Goal: Transaction & Acquisition: Purchase product/service

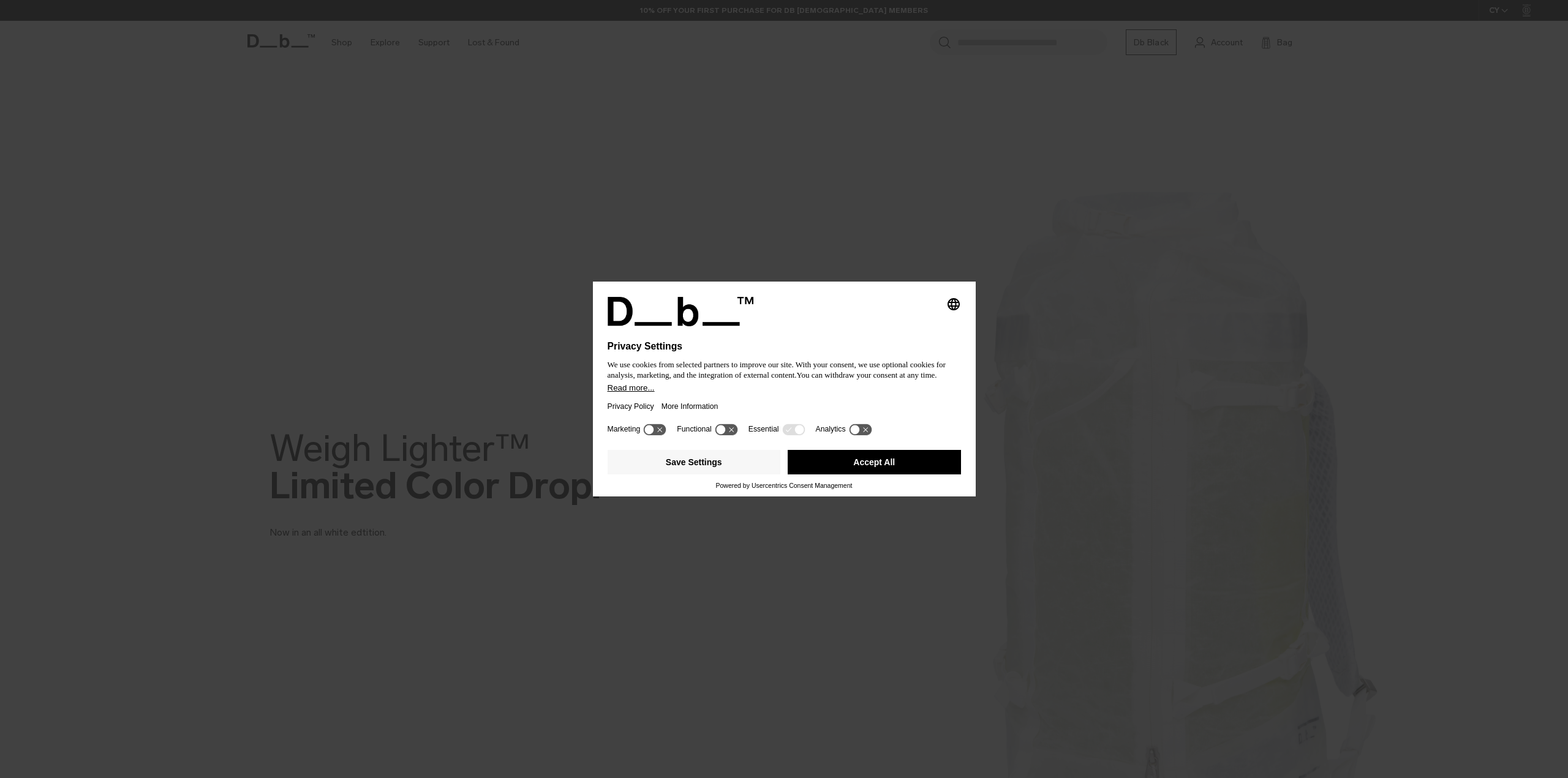
click at [858, 453] on button "Accept All" at bounding box center [874, 463] width 173 height 25
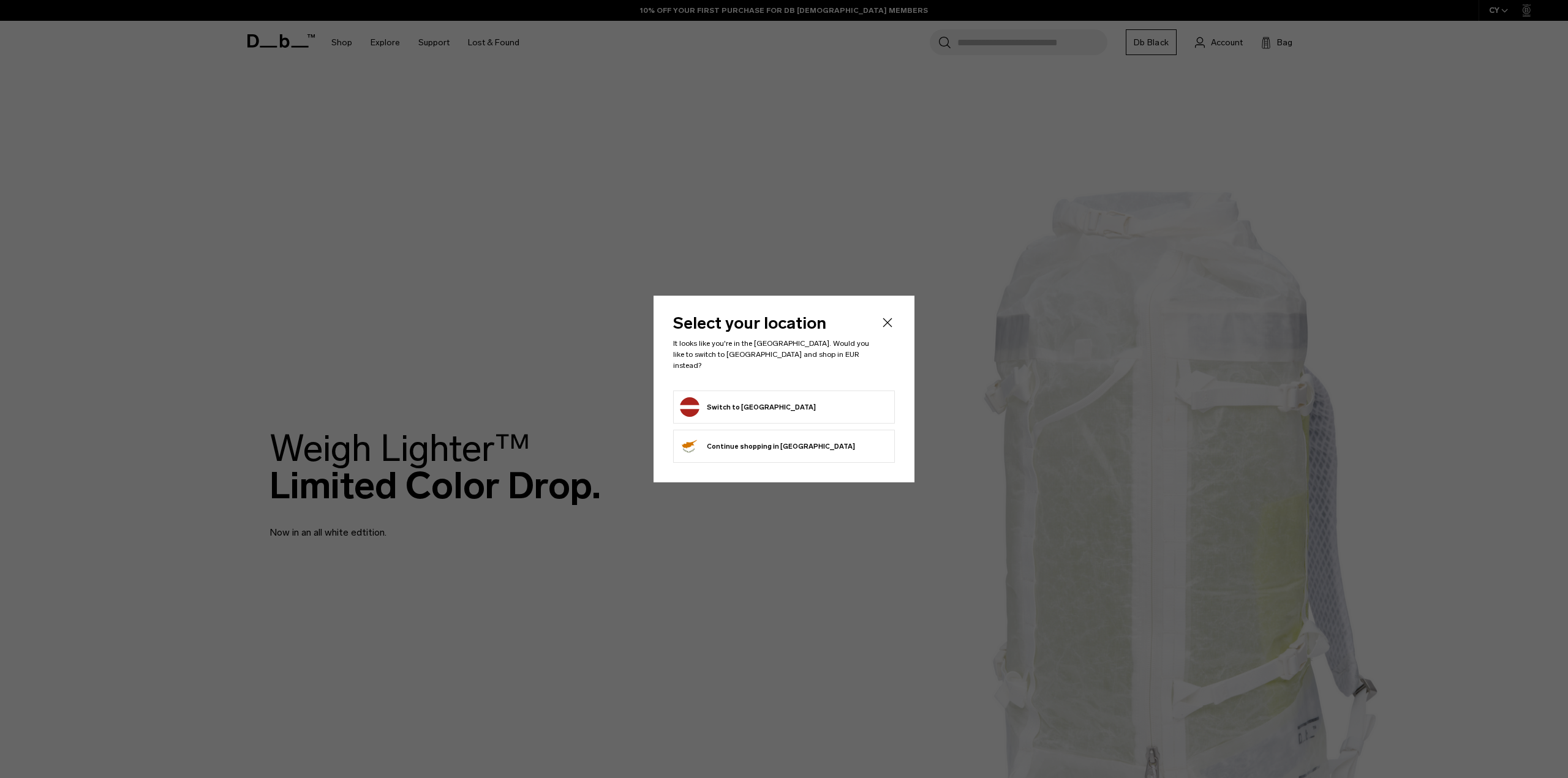
click at [760, 412] on form "Switch to Latvia" at bounding box center [784, 407] width 208 height 20
click at [750, 408] on button "Switch to Latvia" at bounding box center [748, 407] width 136 height 20
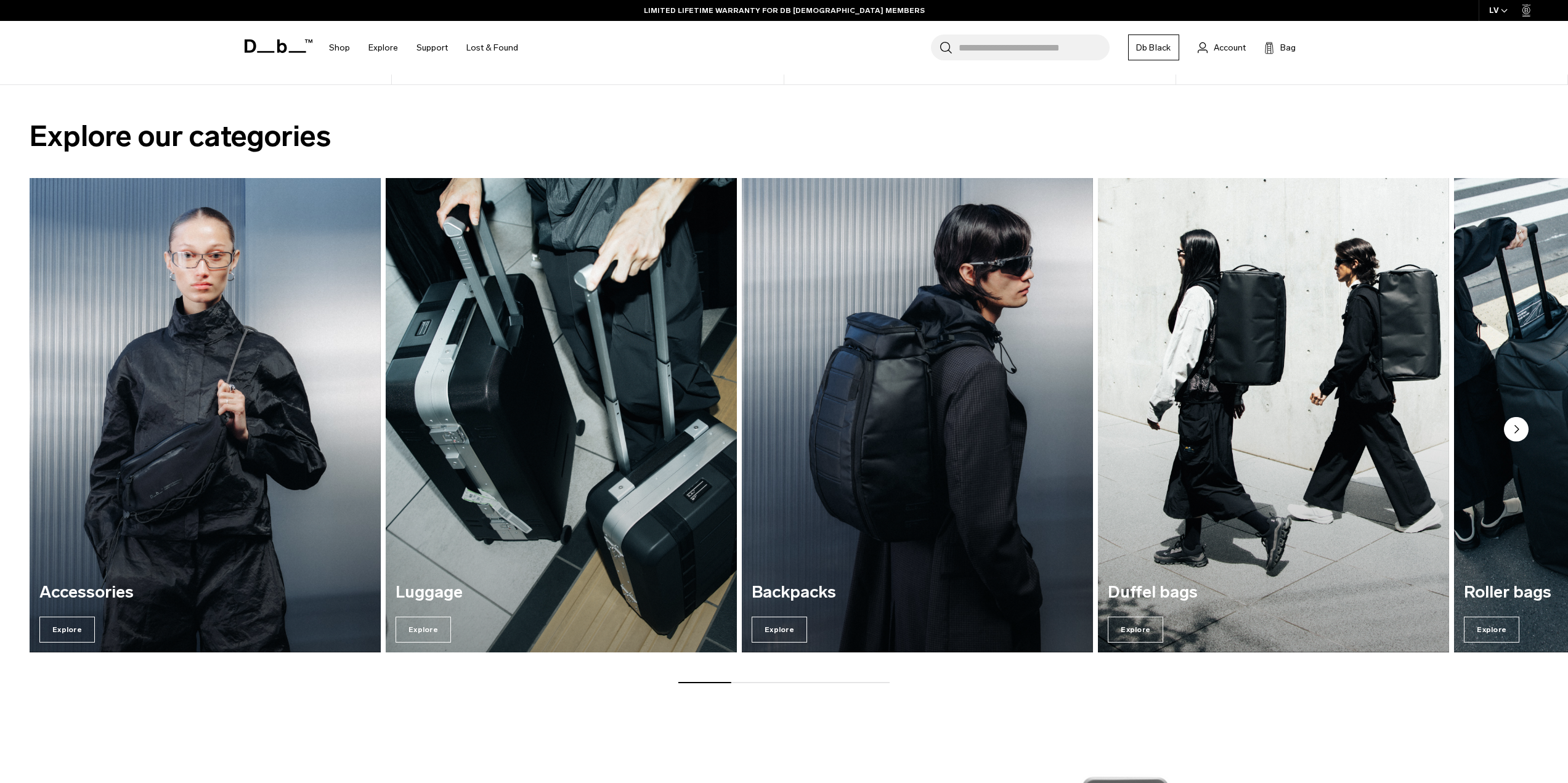
scroll to position [1417, 0]
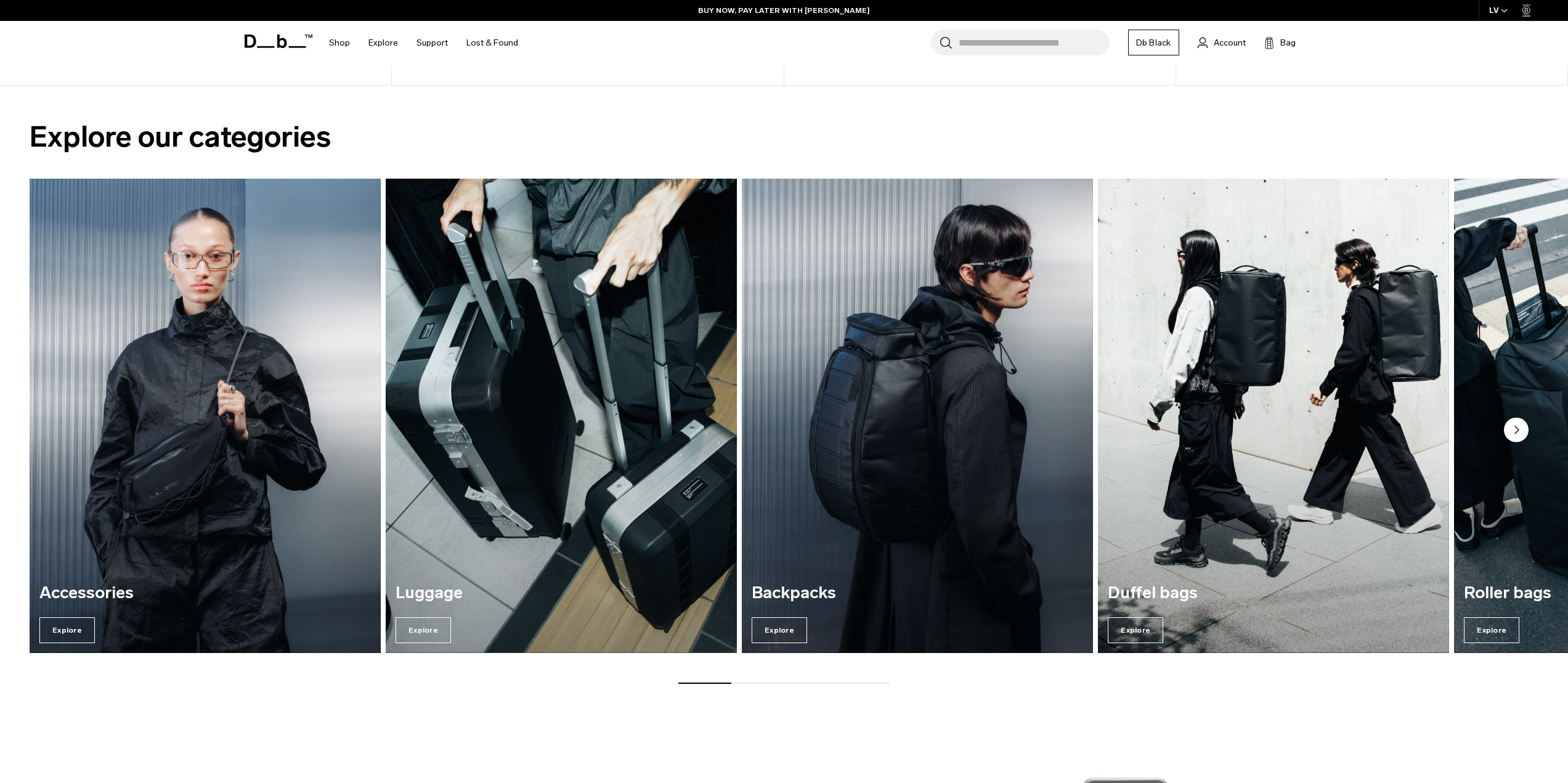
click at [1525, 435] on circle "Next slide" at bounding box center [1517, 430] width 25 height 25
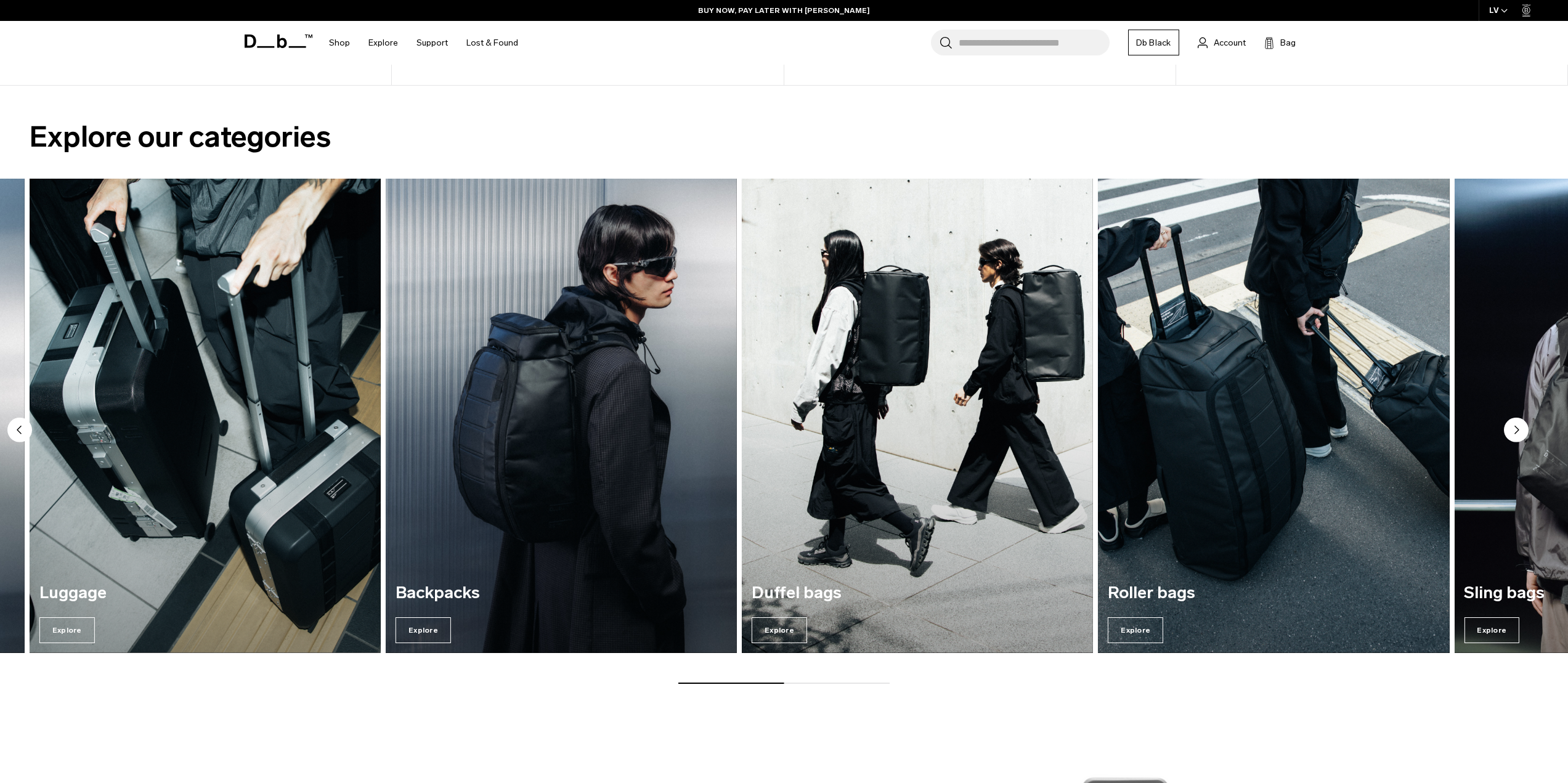
click at [1525, 435] on circle "Next slide" at bounding box center [1517, 430] width 25 height 25
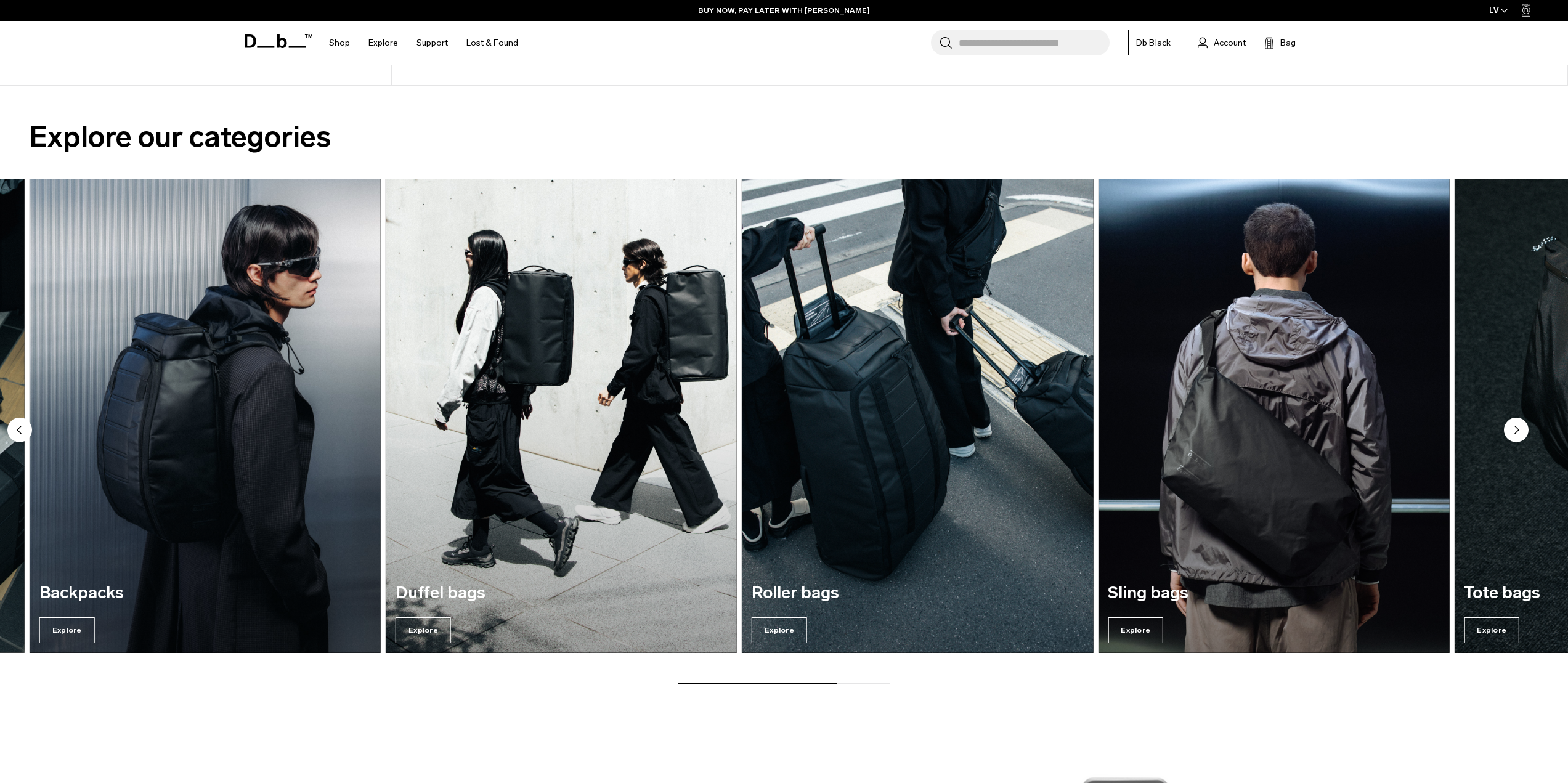
click at [1525, 435] on circle "Next slide" at bounding box center [1517, 430] width 25 height 25
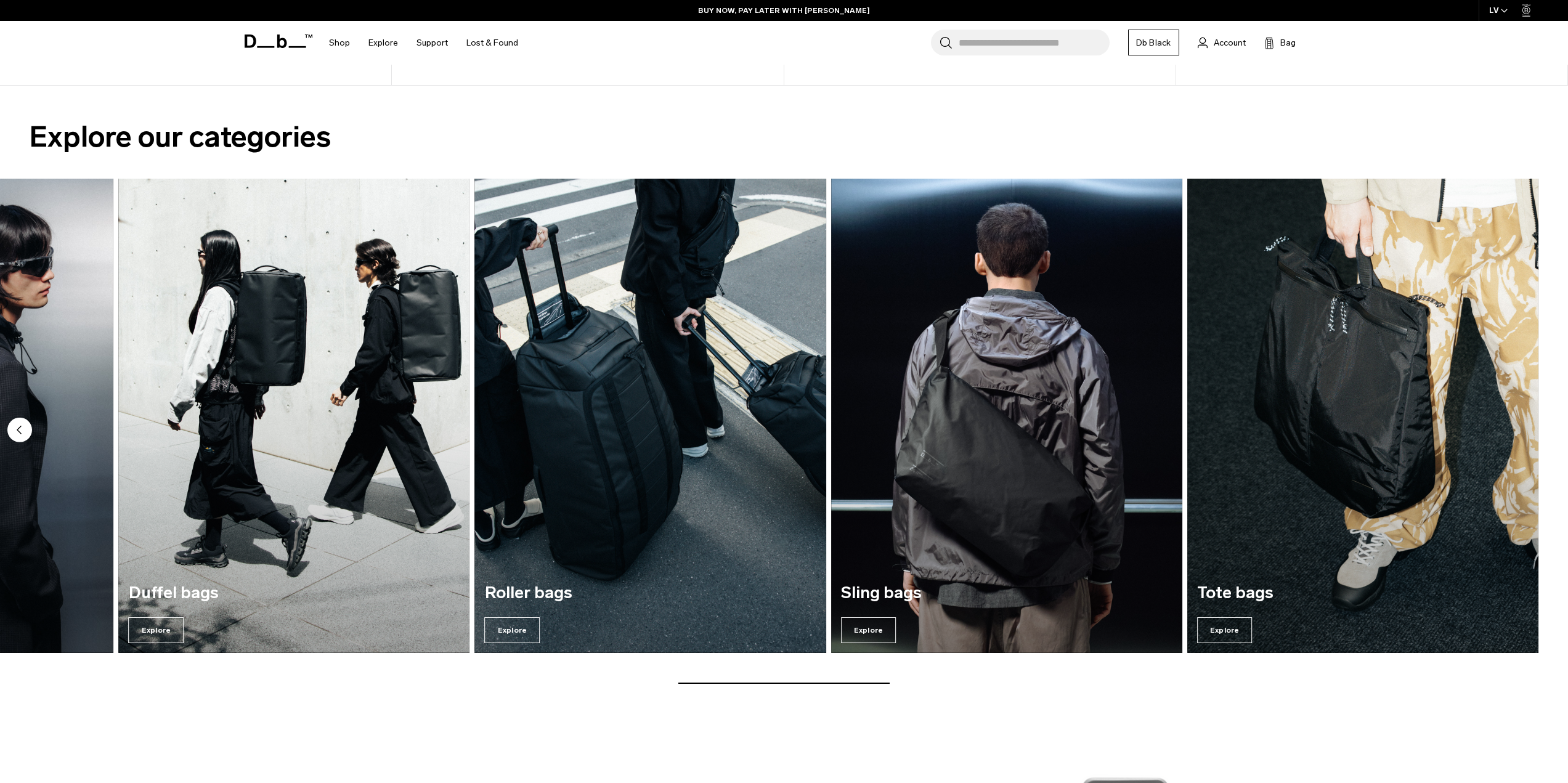
click at [1525, 435] on img "7 / 7" at bounding box center [1363, 415] width 352 height 474
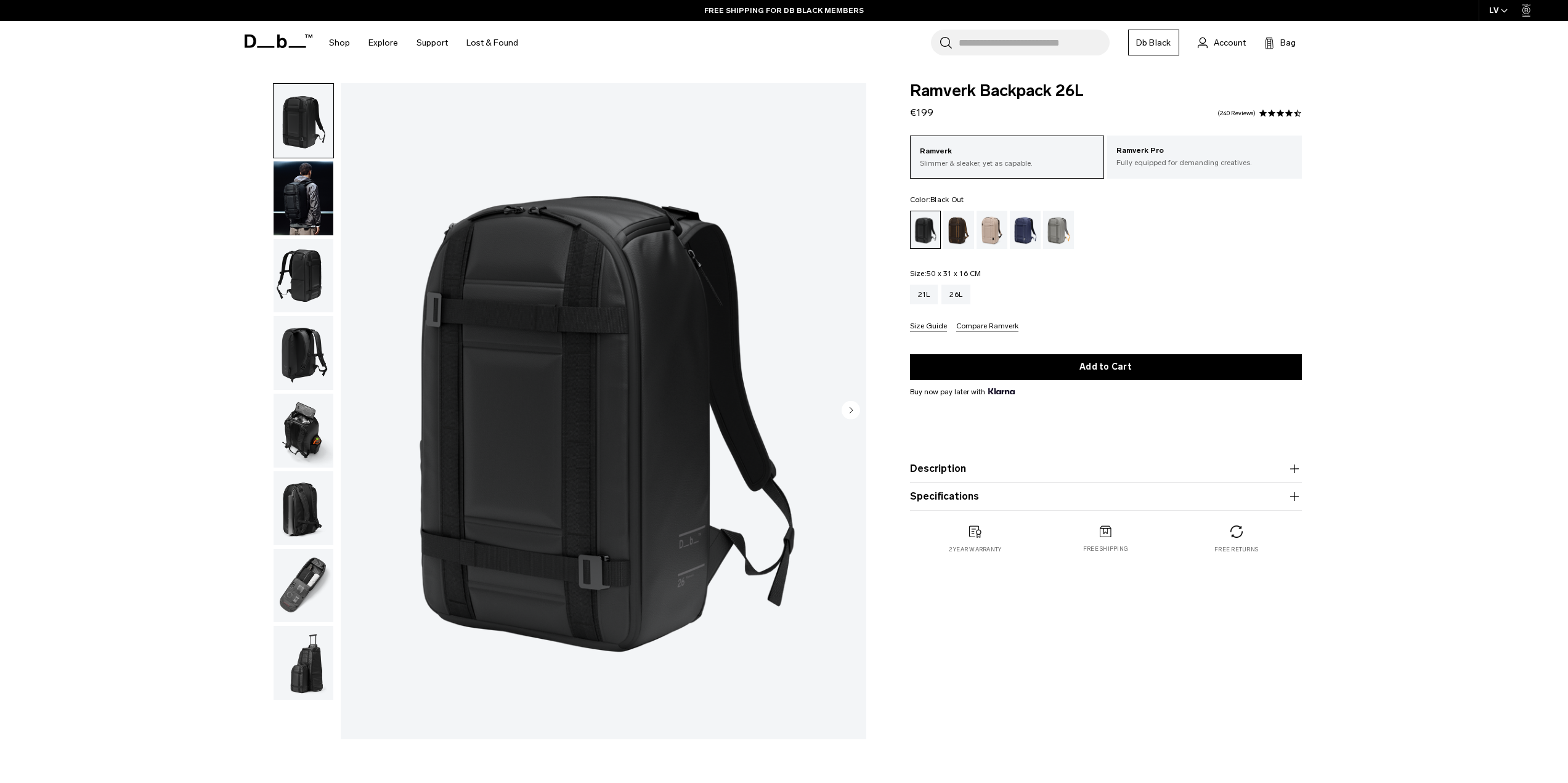
click at [279, 425] on img "button" at bounding box center [303, 430] width 60 height 74
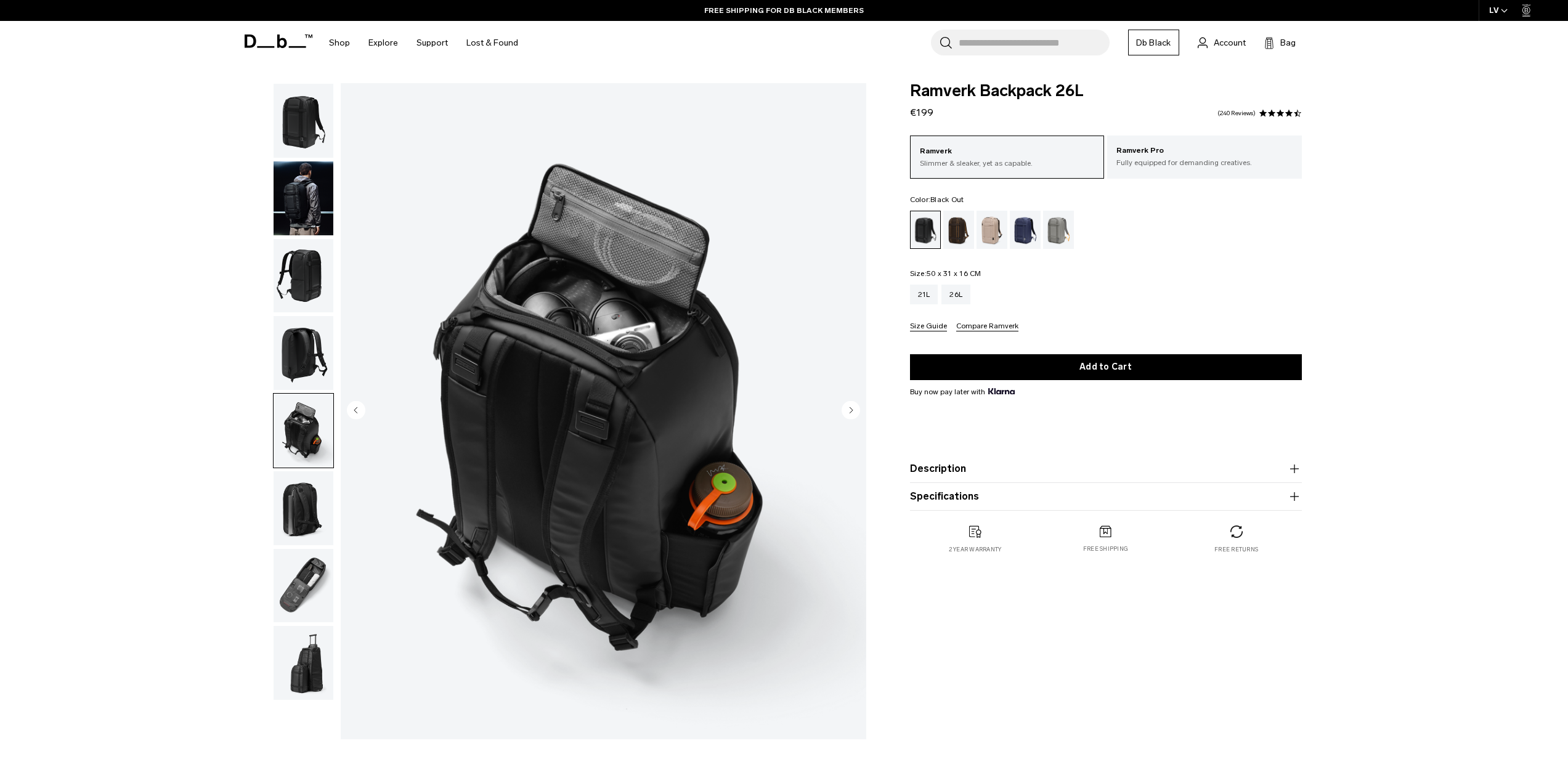
click at [316, 365] on img "button" at bounding box center [303, 353] width 60 height 74
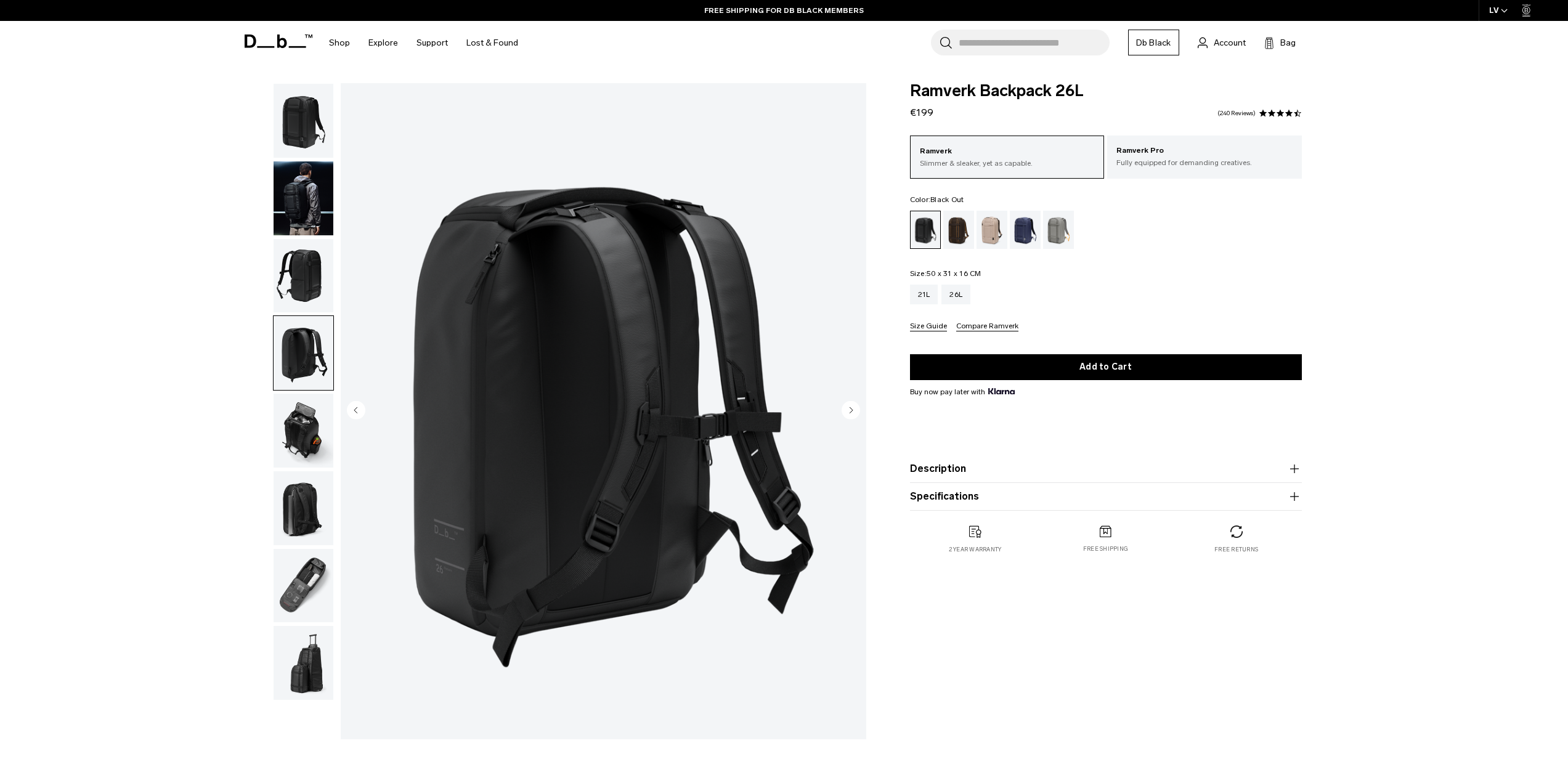
click at [316, 300] on img "button" at bounding box center [303, 277] width 60 height 74
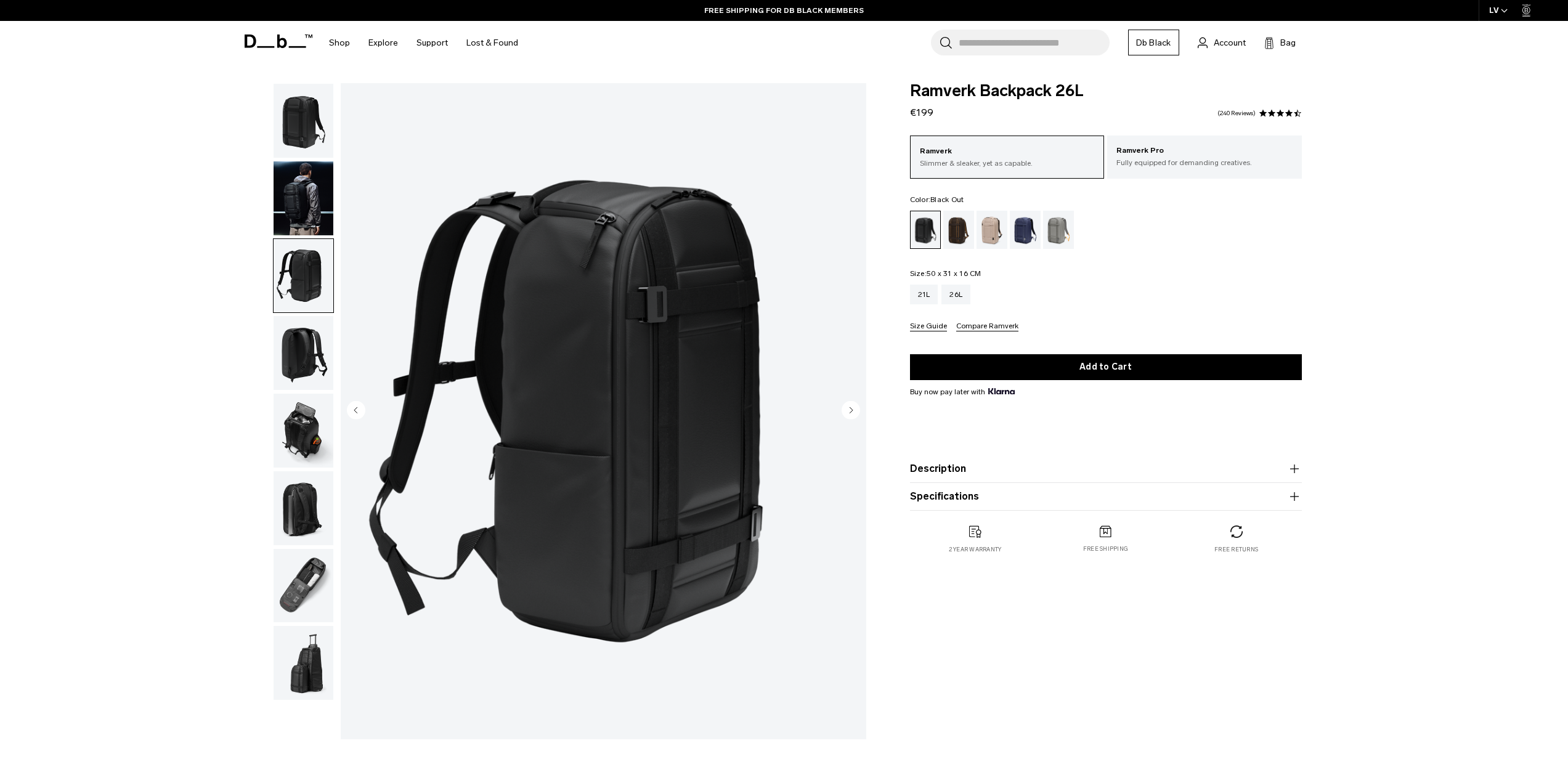
click at [304, 606] on img "button" at bounding box center [303, 586] width 60 height 74
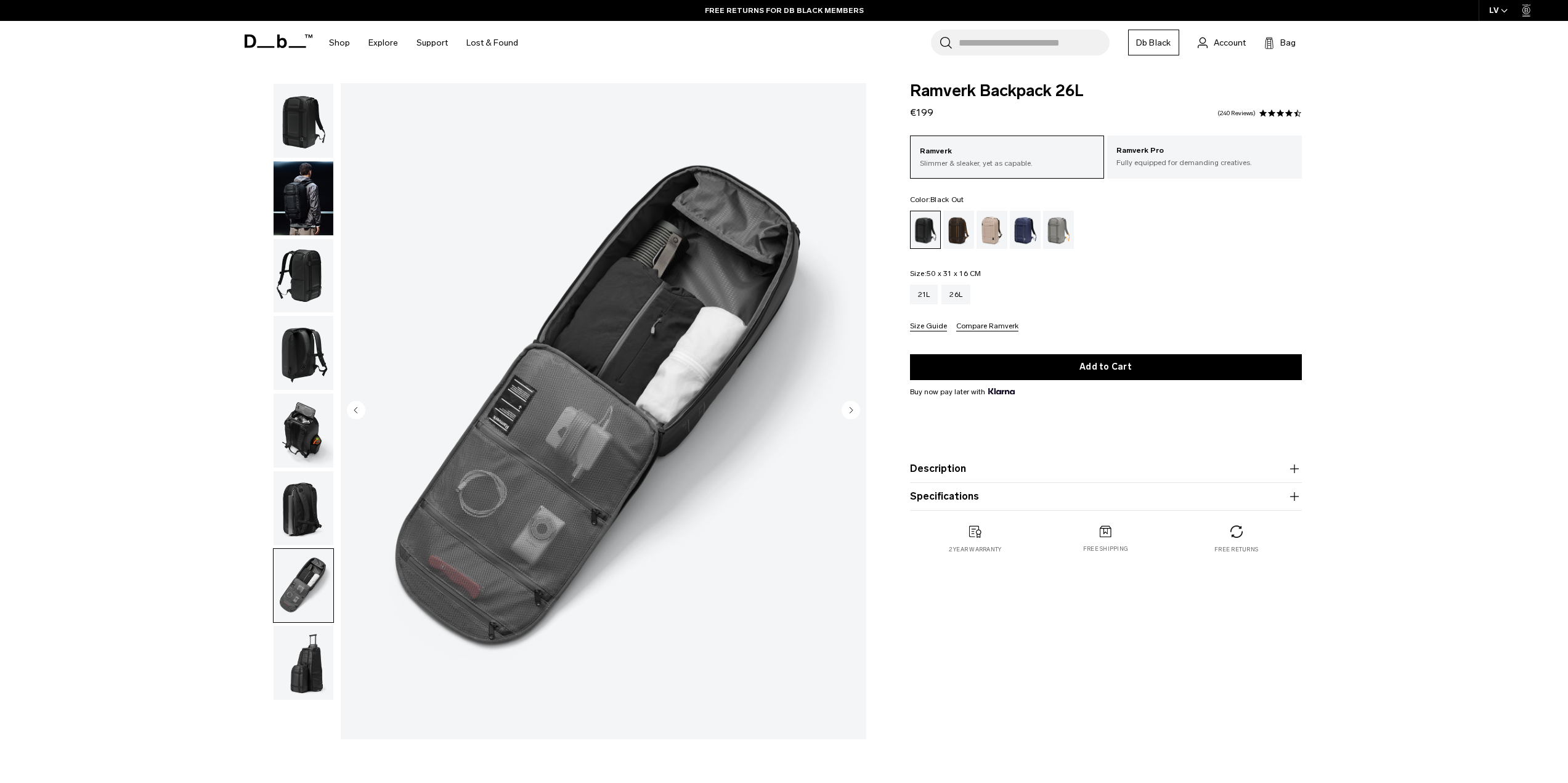
click at [314, 654] on img "button" at bounding box center [303, 663] width 60 height 74
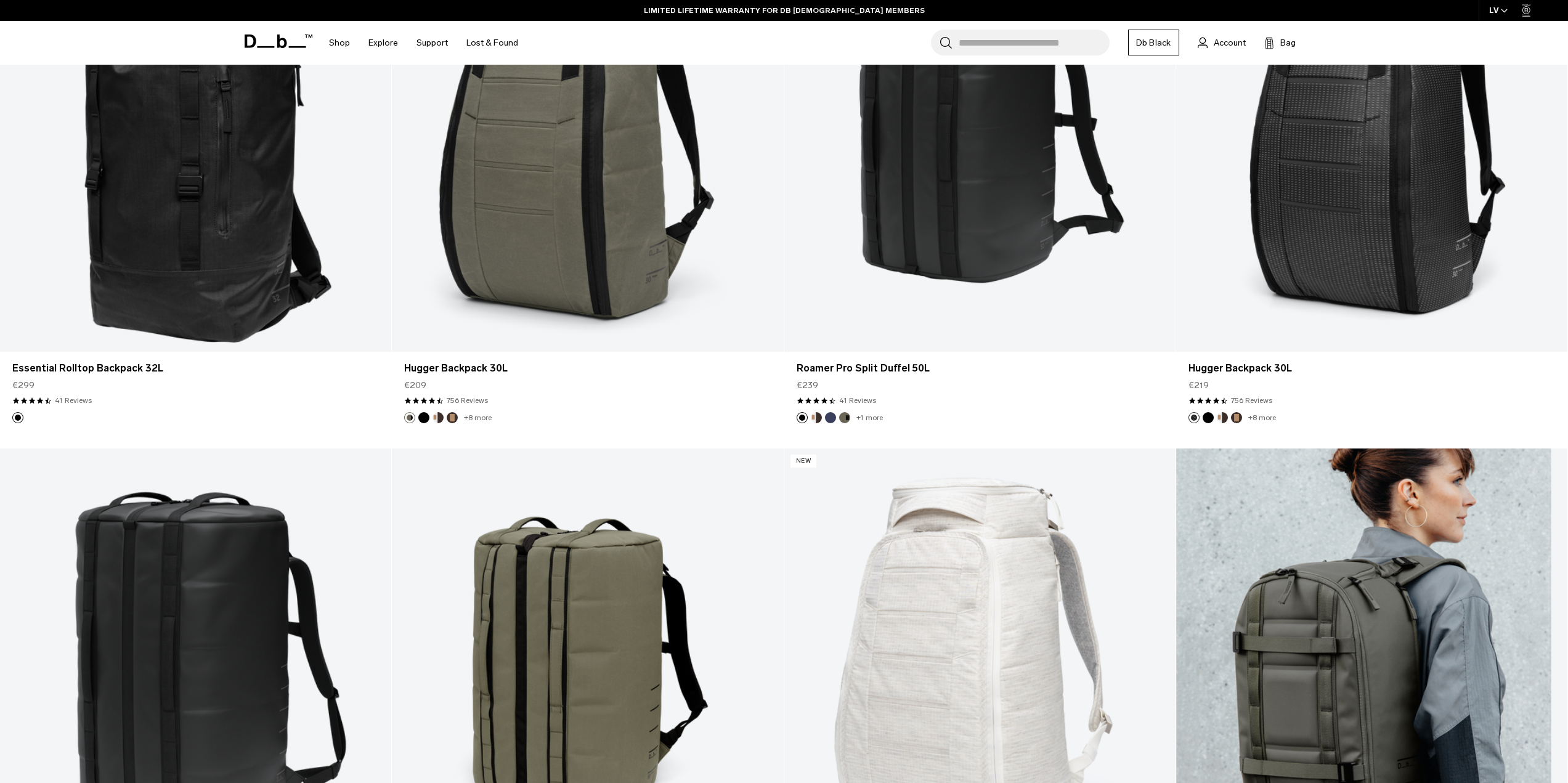
scroll to position [2341, 0]
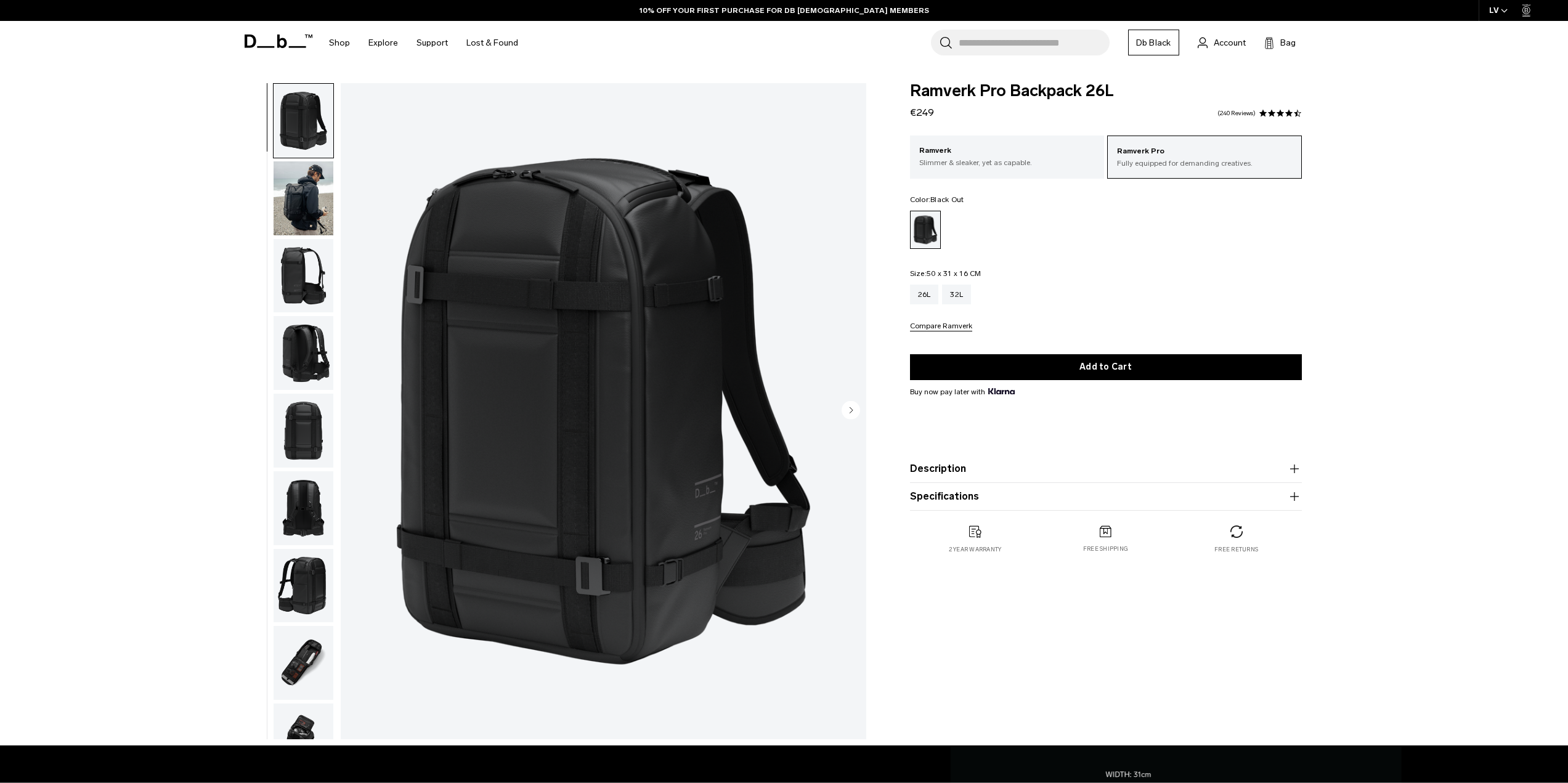
click at [307, 279] on img "button" at bounding box center [303, 277] width 60 height 74
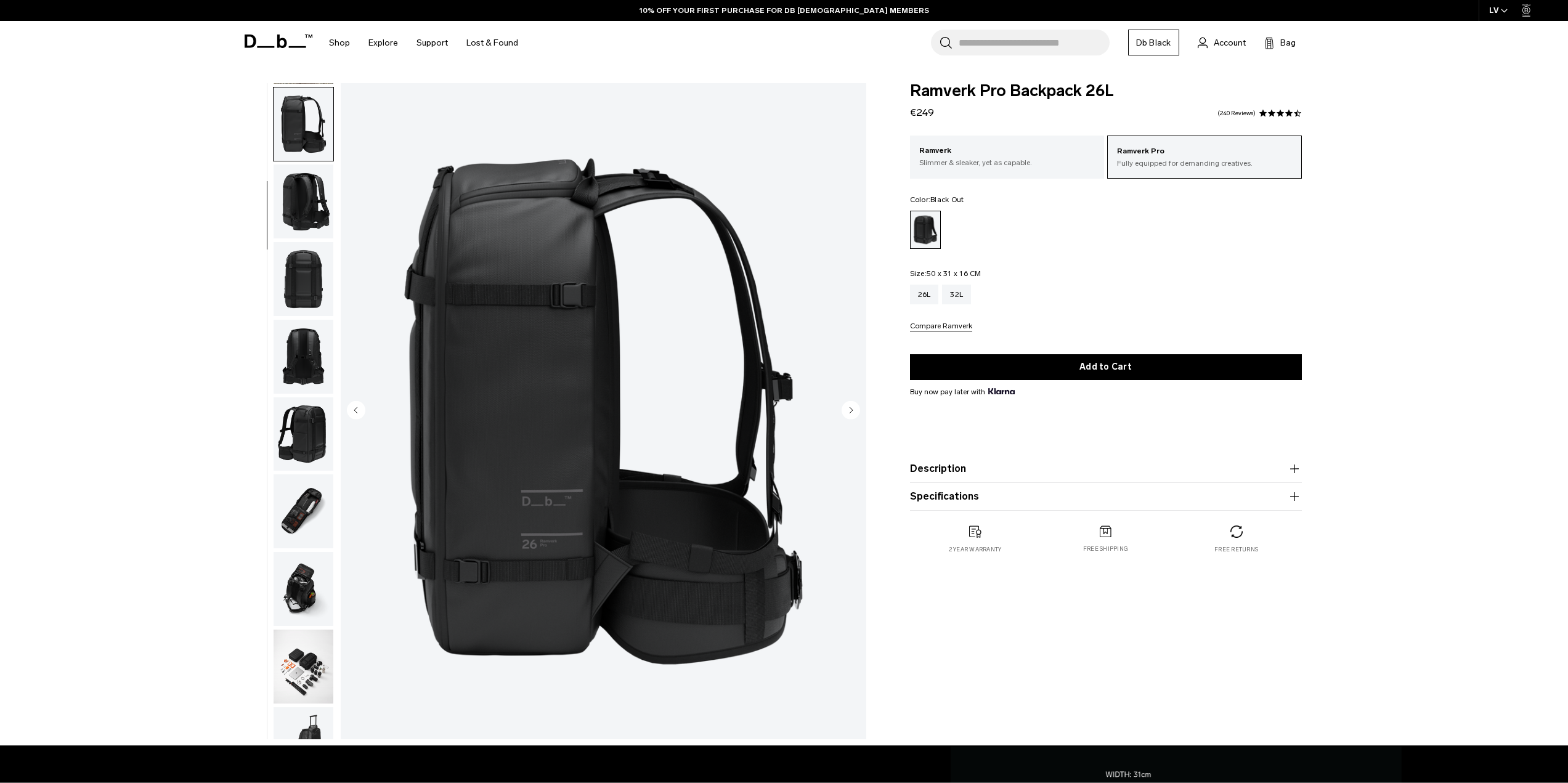
scroll to position [155, 0]
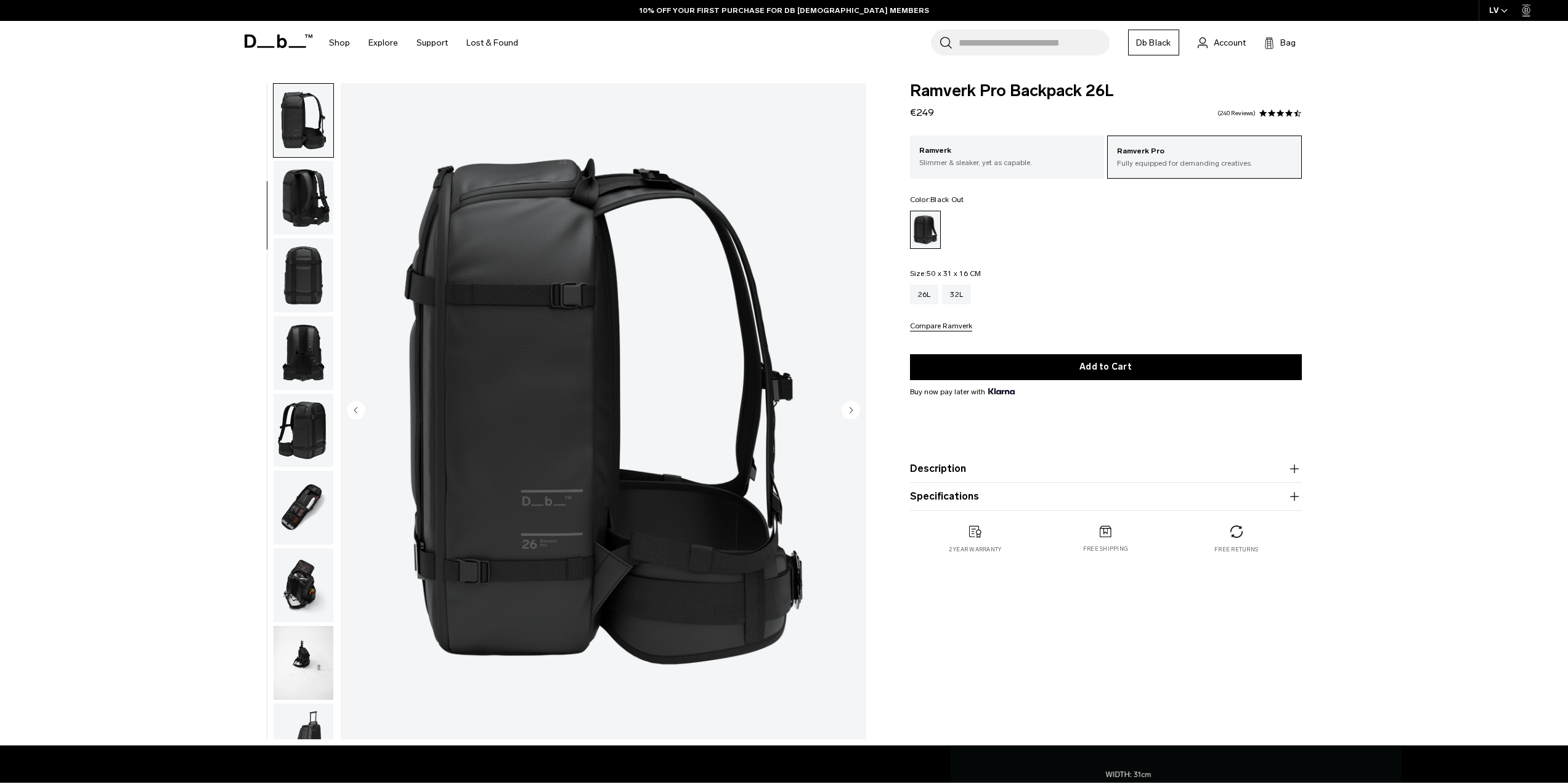
click at [302, 516] on img "button" at bounding box center [303, 507] width 60 height 74
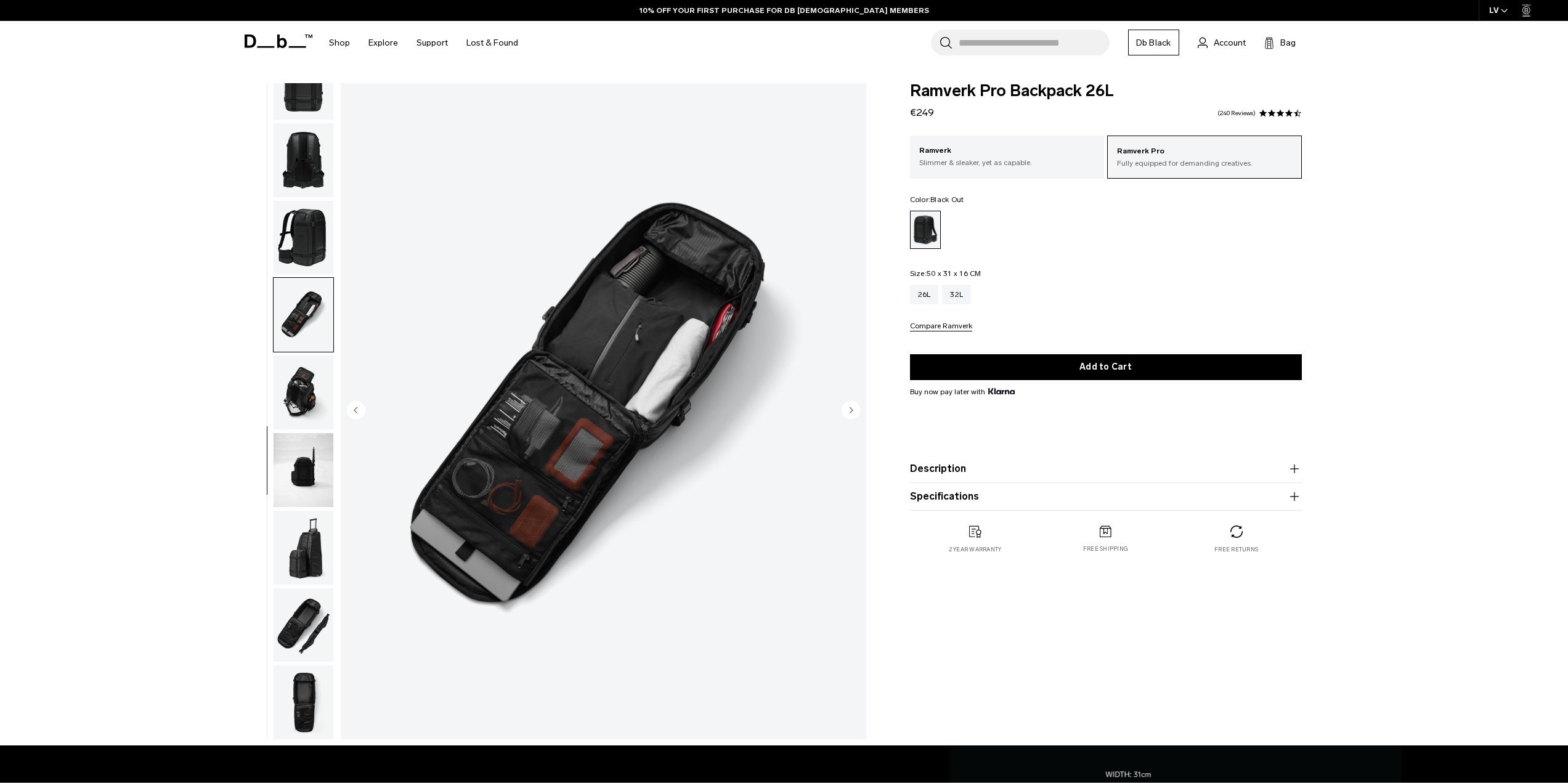
scroll to position [349, 0]
click at [298, 544] on img "button" at bounding box center [303, 547] width 60 height 74
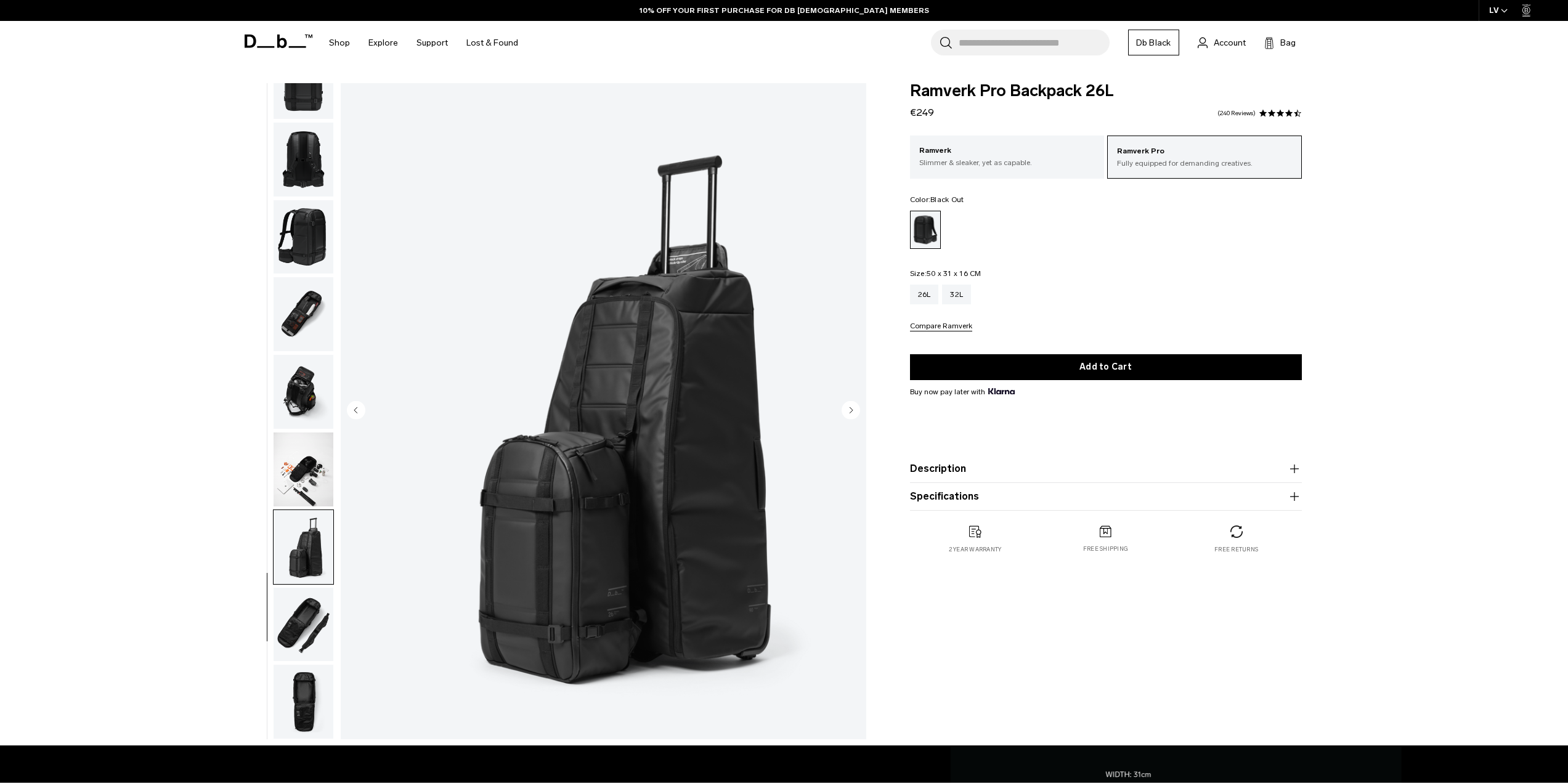
click at [299, 521] on img "button" at bounding box center [303, 547] width 60 height 74
click at [301, 476] on img "button" at bounding box center [303, 469] width 60 height 74
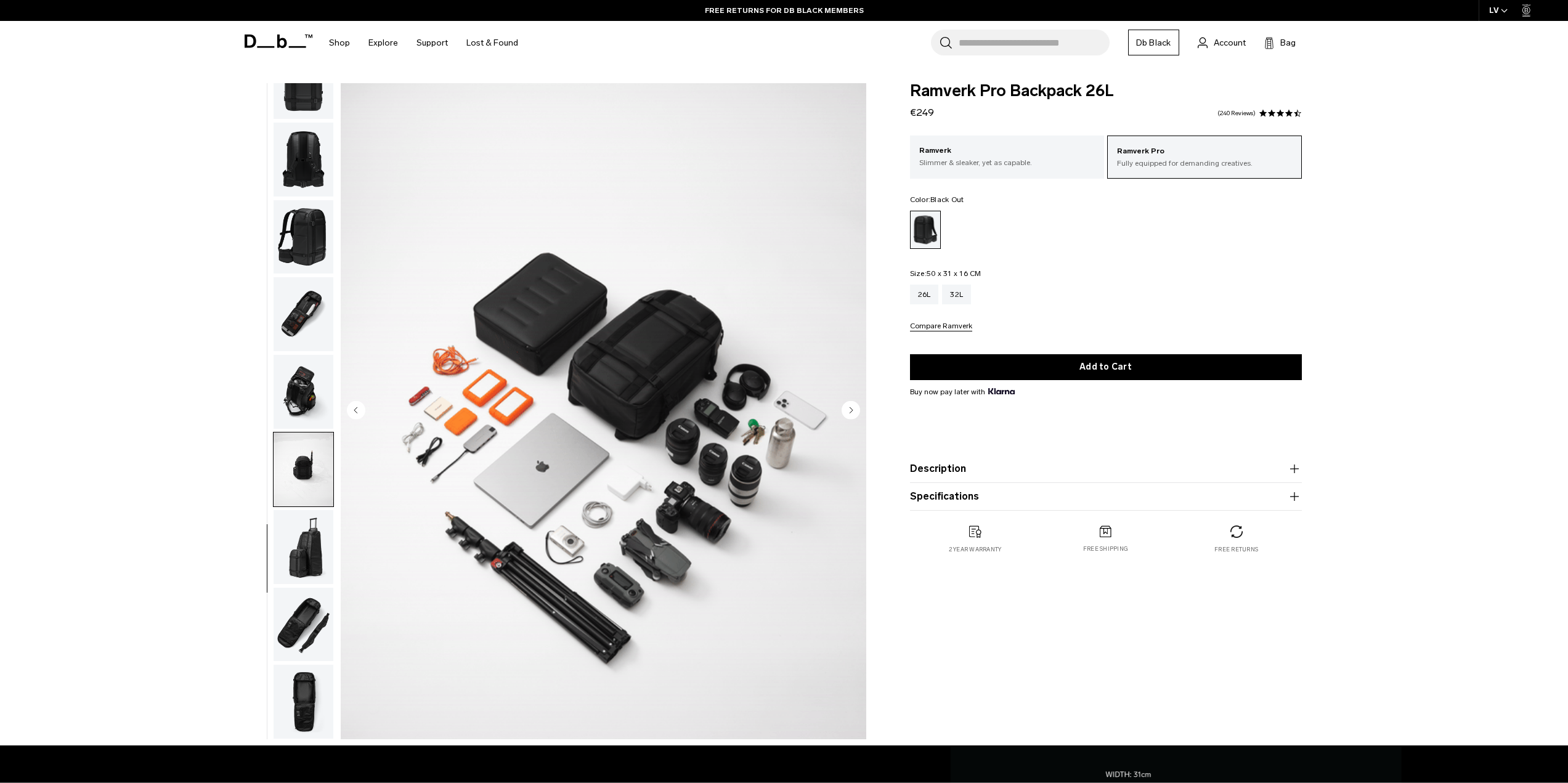
click at [306, 418] on img "button" at bounding box center [303, 392] width 60 height 74
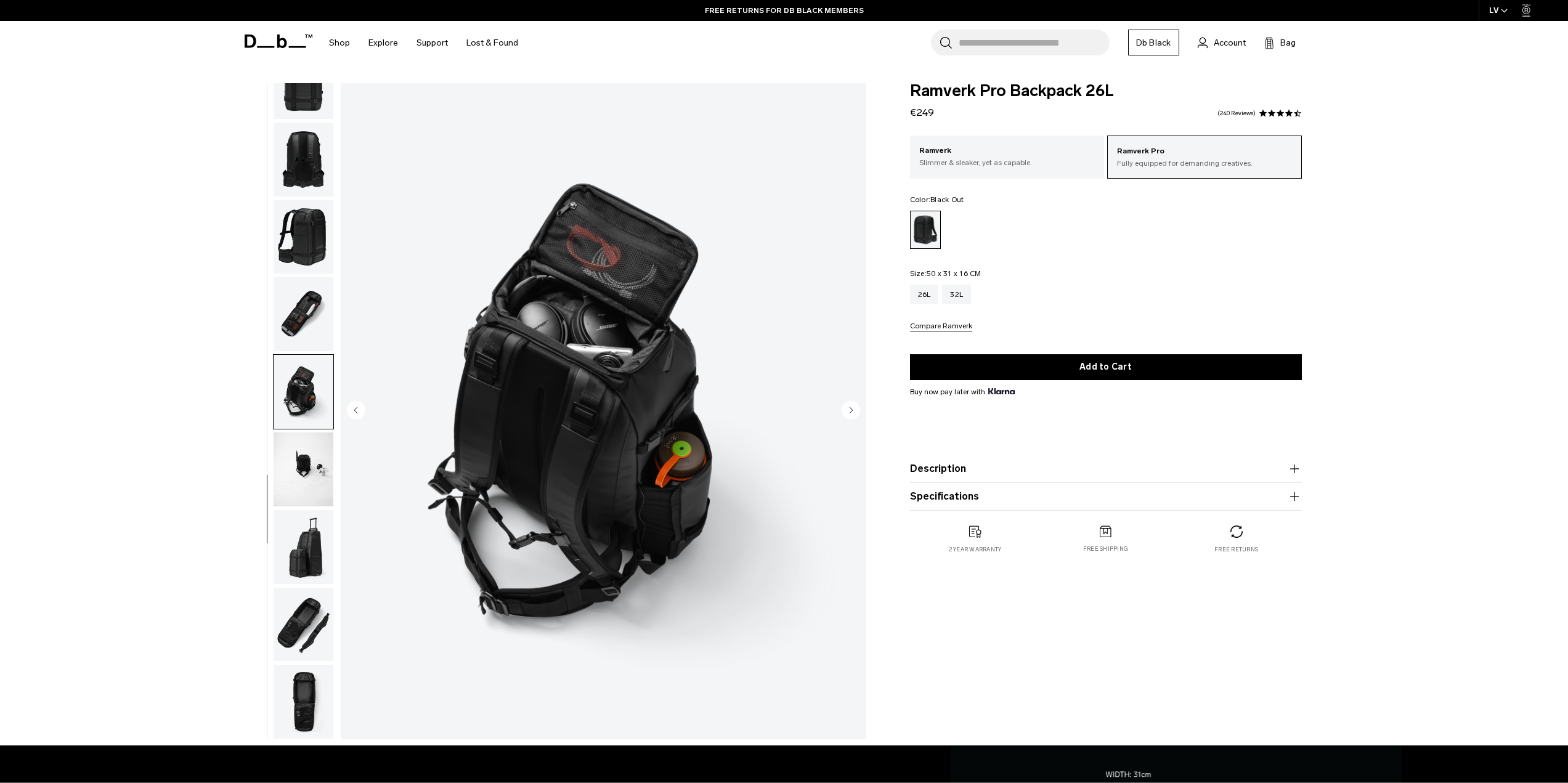
click at [305, 310] on img "button" at bounding box center [303, 315] width 60 height 74
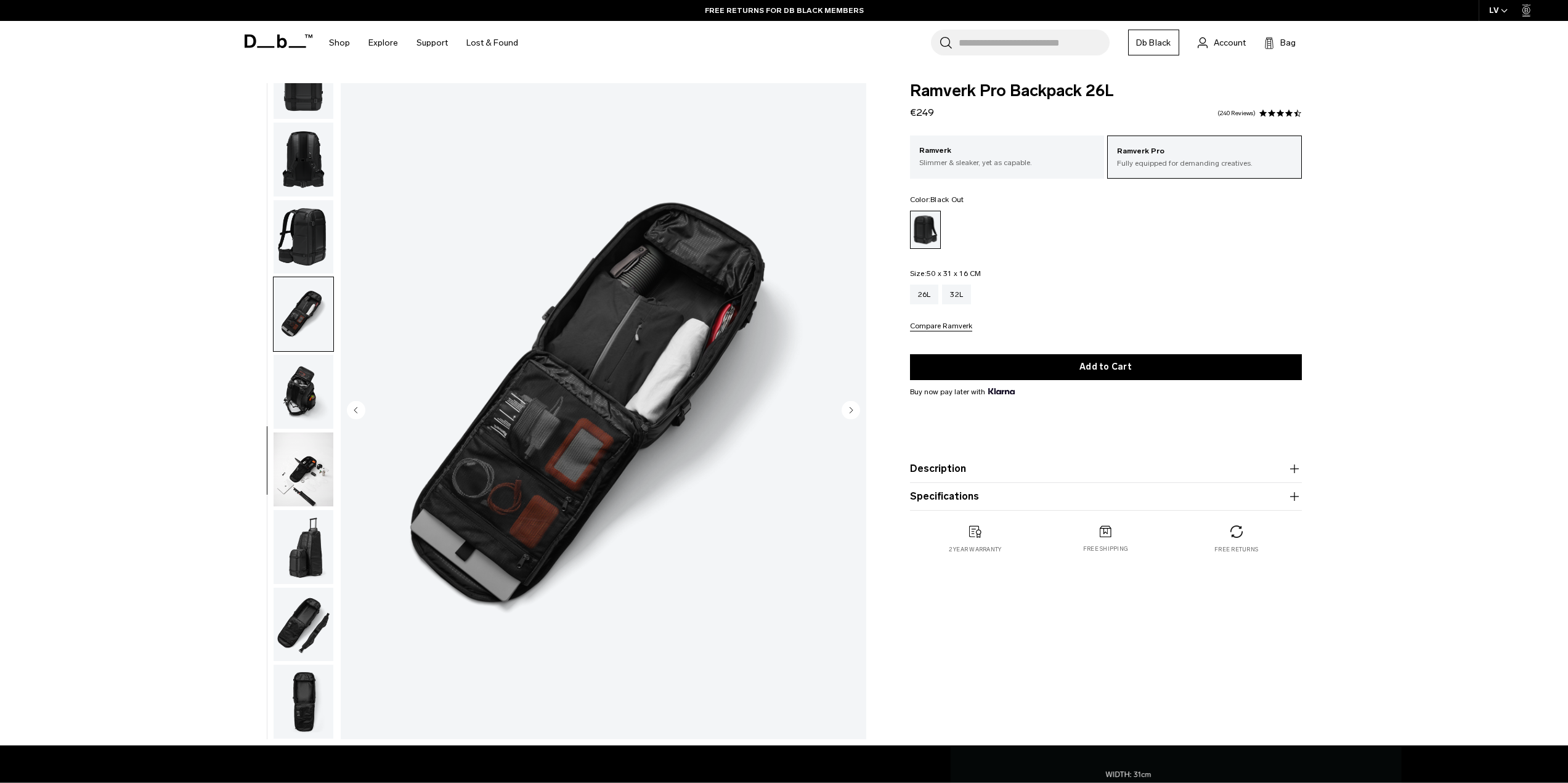
click at [298, 454] on img "button" at bounding box center [303, 469] width 60 height 74
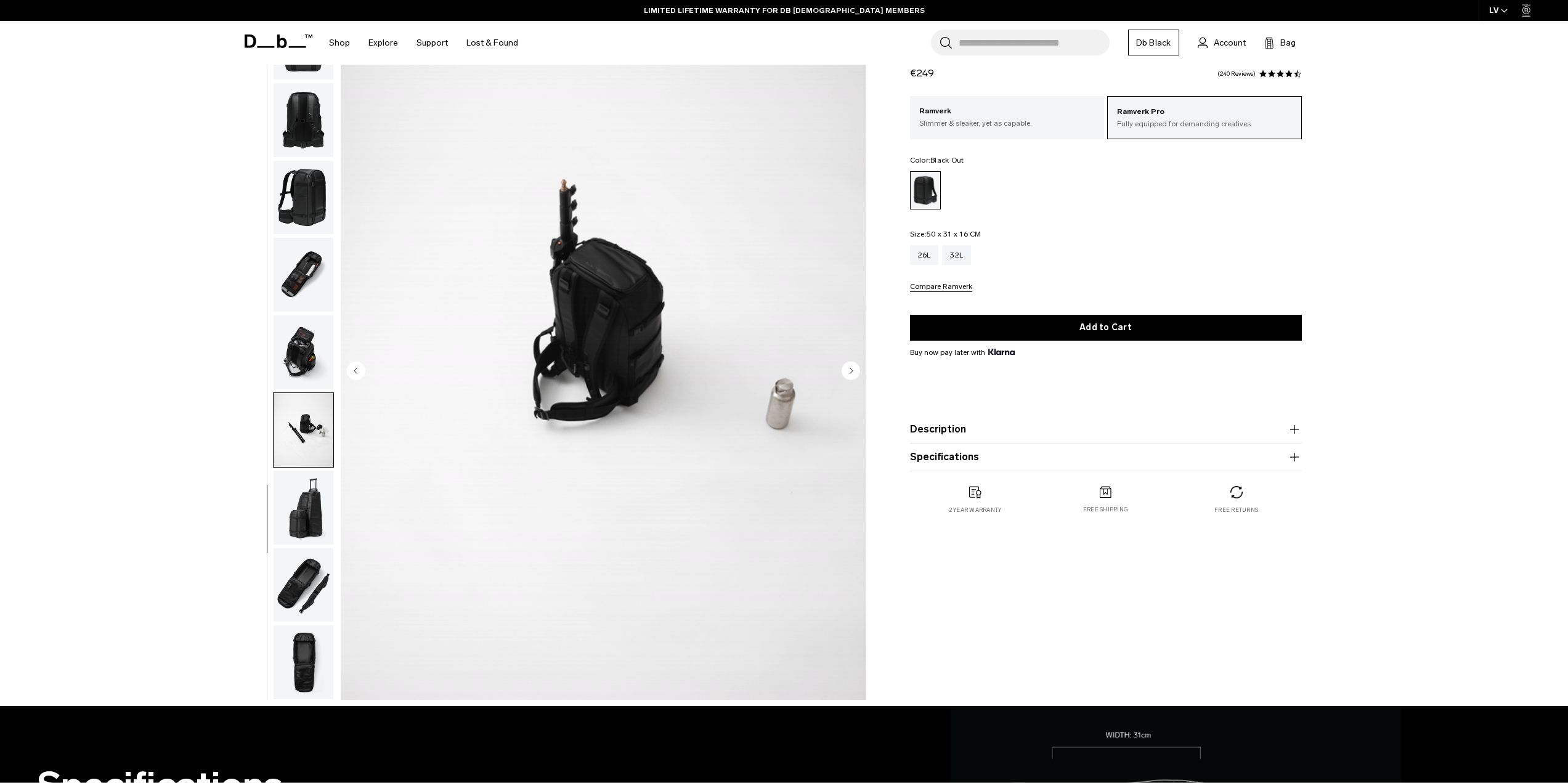
scroll to position [431, 0]
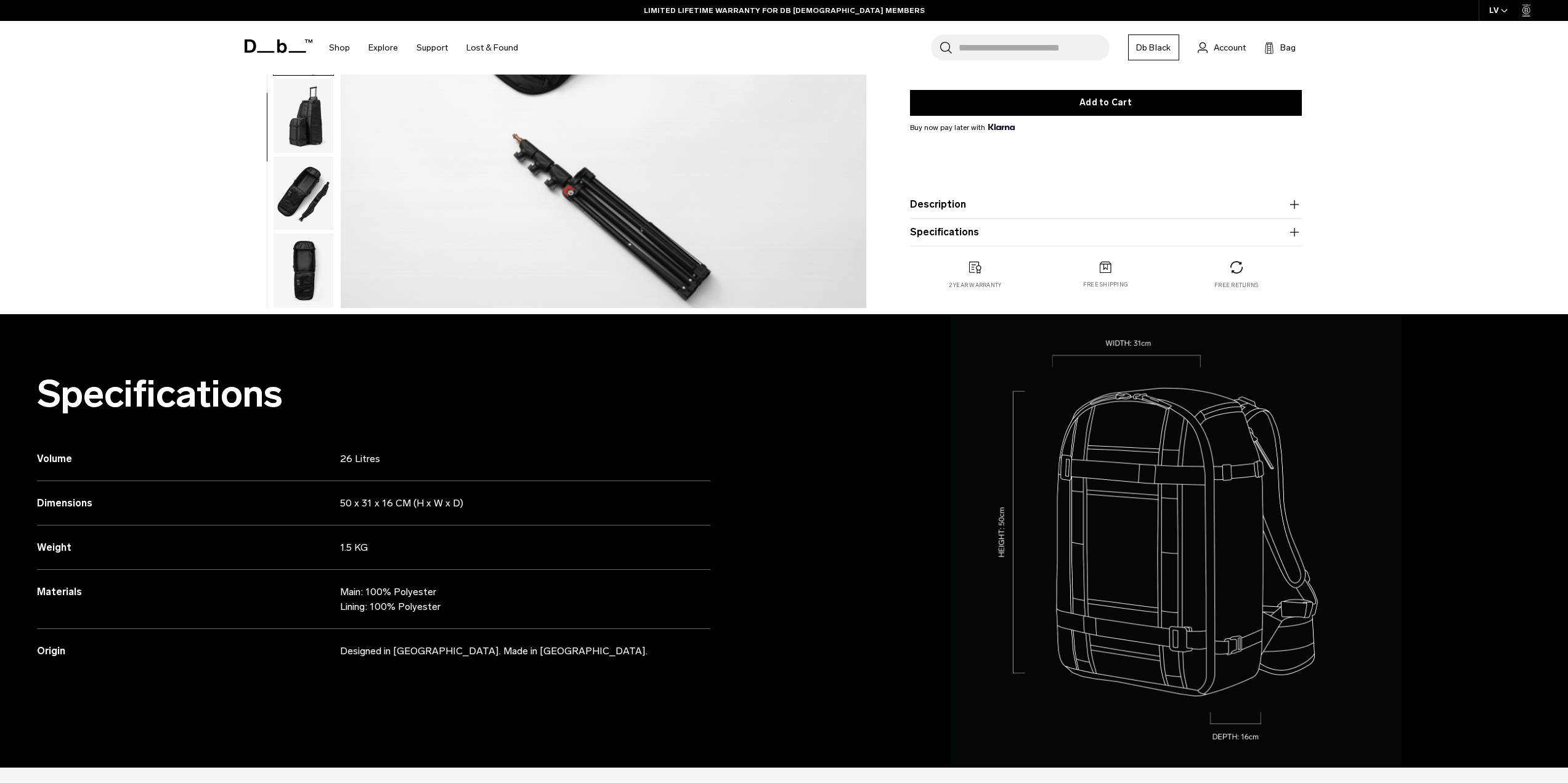
click at [316, 285] on img "button" at bounding box center [303, 271] width 60 height 74
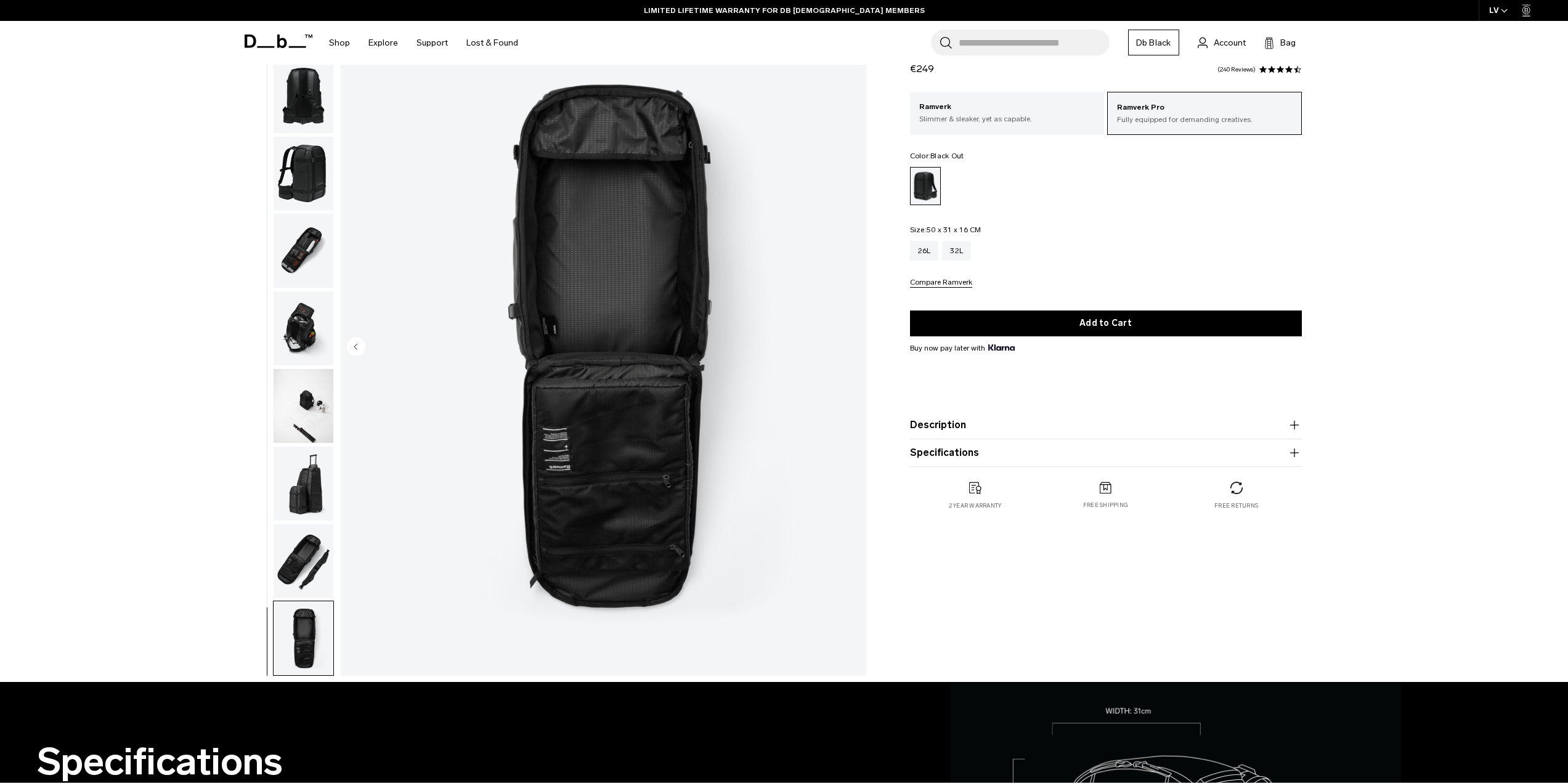
scroll to position [62, 0]
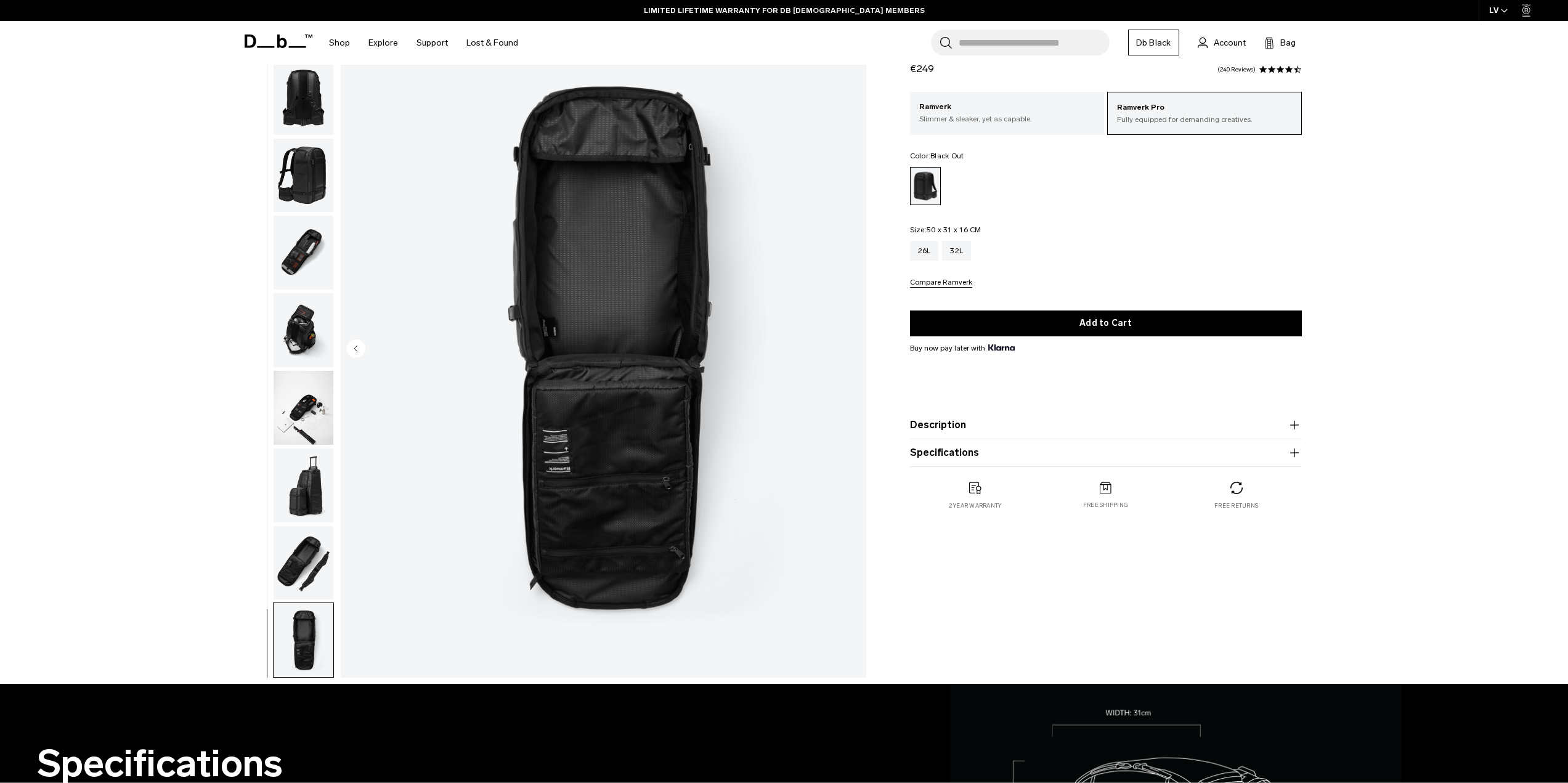
click at [286, 549] on img "button" at bounding box center [303, 563] width 60 height 74
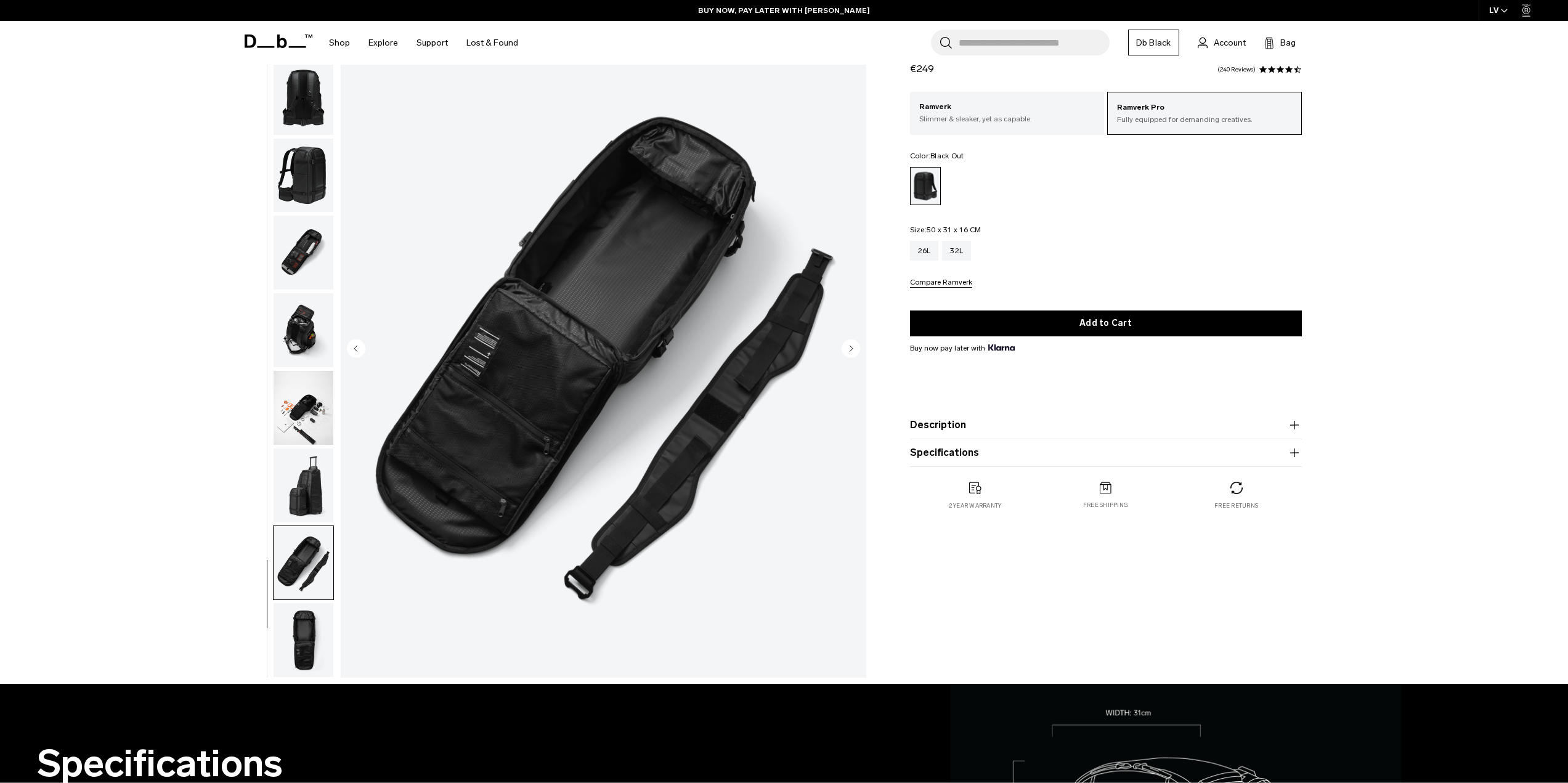
click at [306, 488] on img "button" at bounding box center [303, 486] width 60 height 74
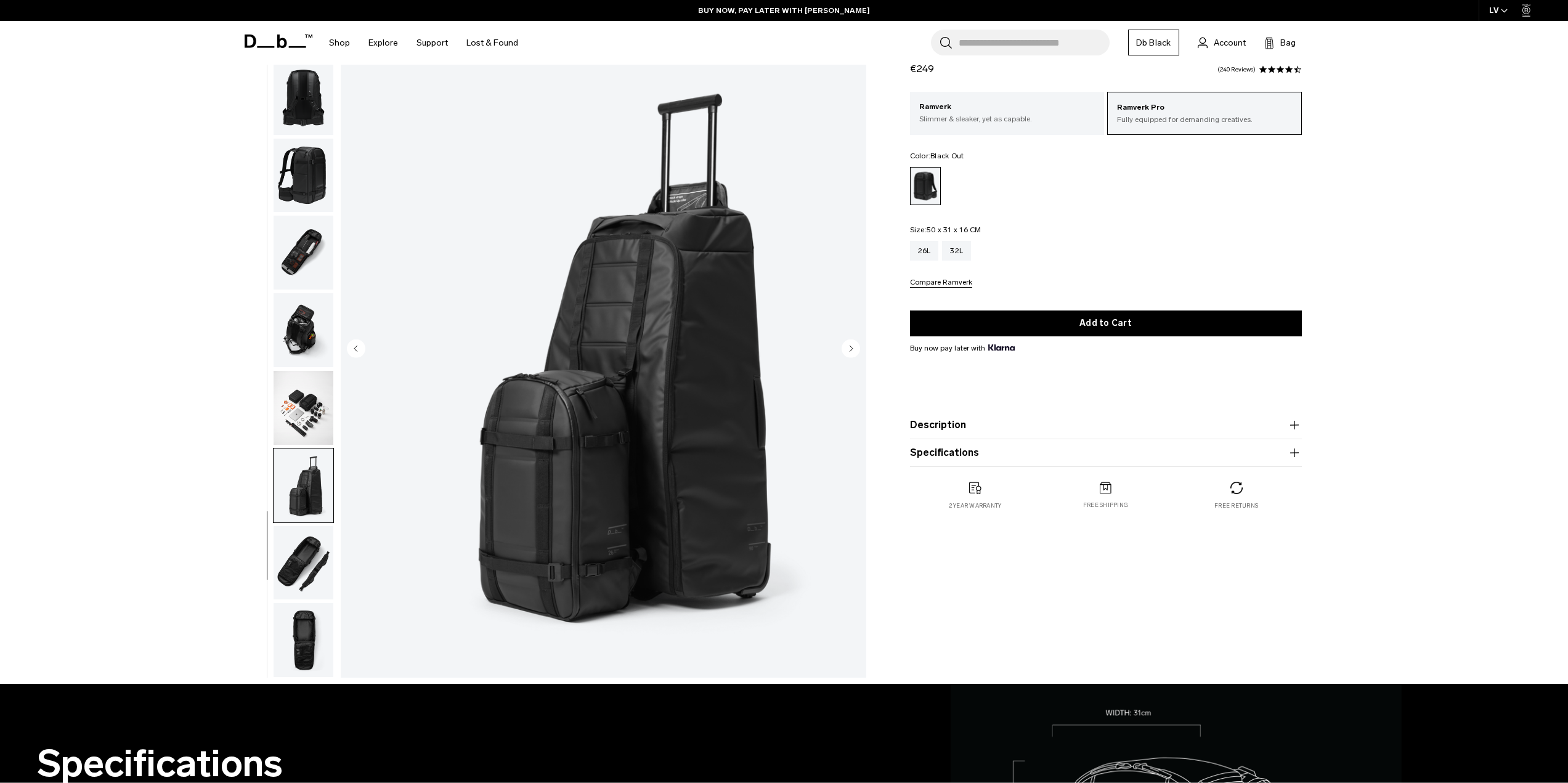
click at [306, 437] on img "button" at bounding box center [303, 408] width 60 height 74
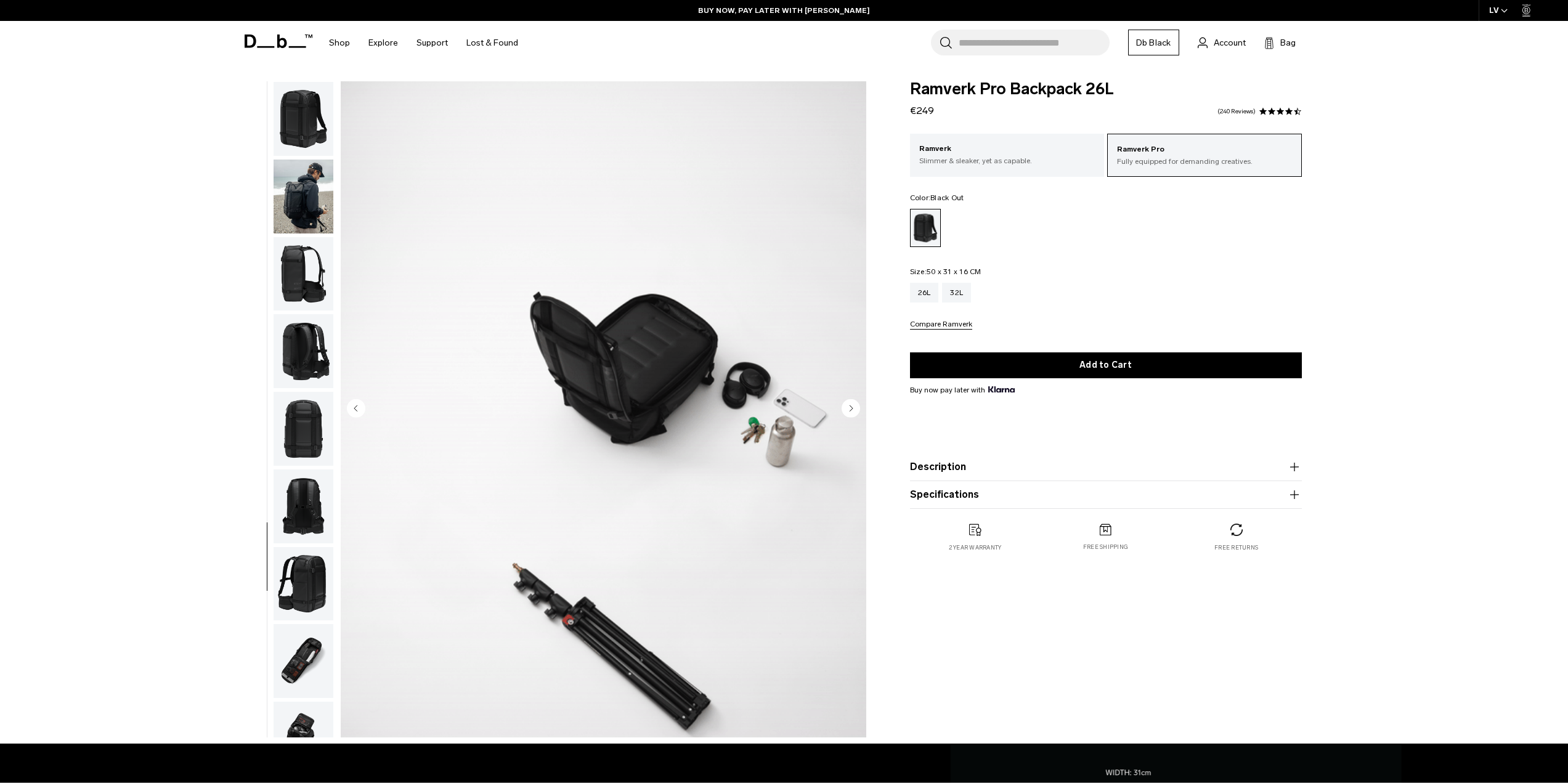
scroll to position [0, 0]
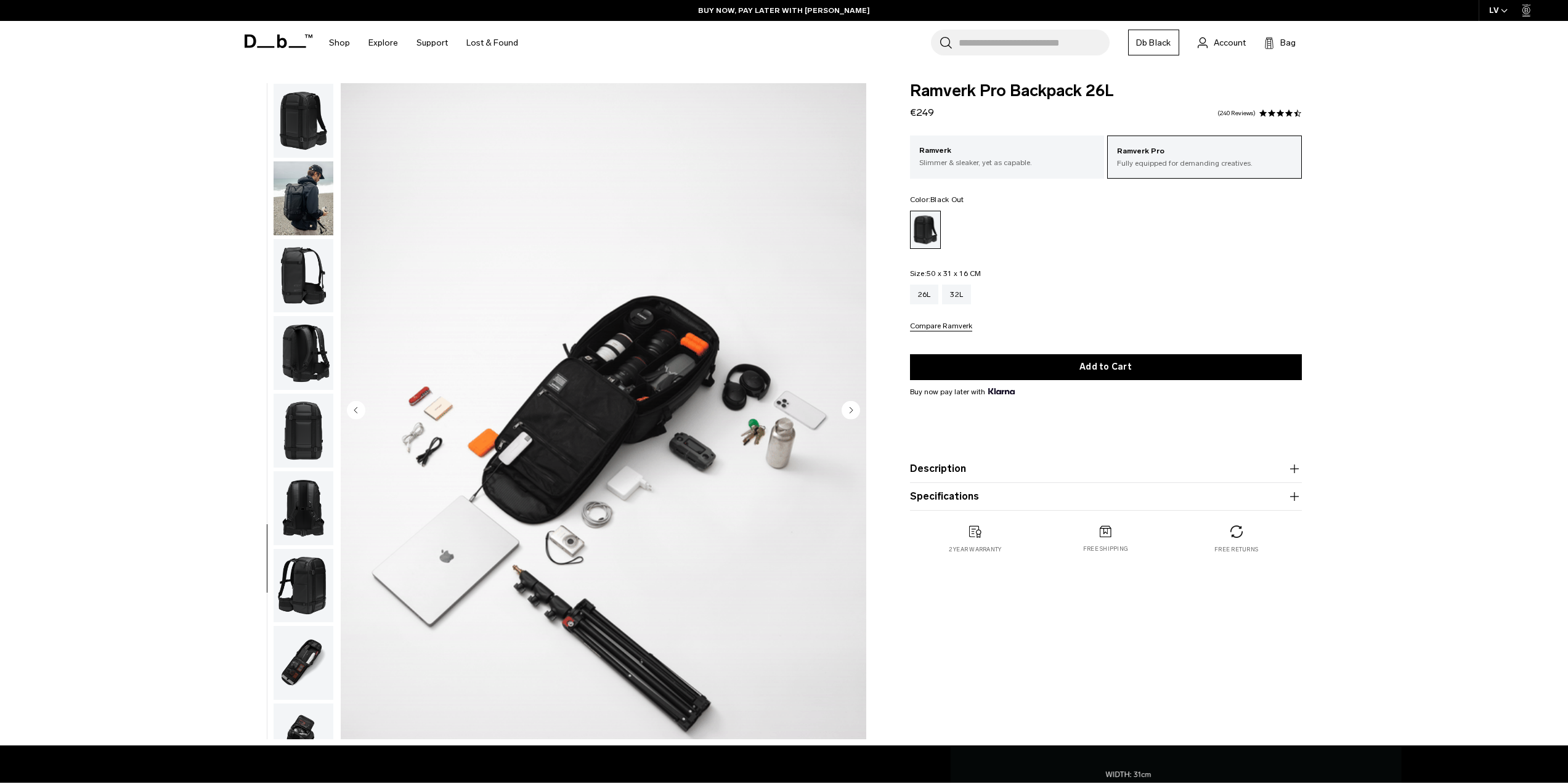
click at [306, 143] on img "button" at bounding box center [303, 121] width 60 height 74
